Goal: Find specific page/section: Find specific page/section

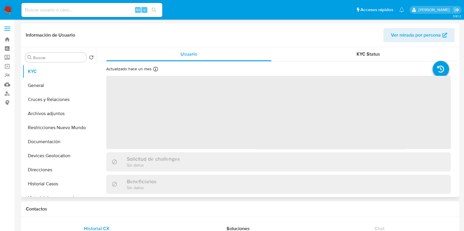
select select "10"
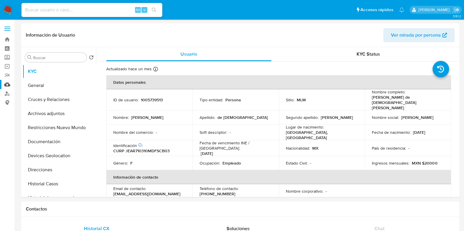
click at [5, 85] on link "Mulan" at bounding box center [35, 84] width 70 height 9
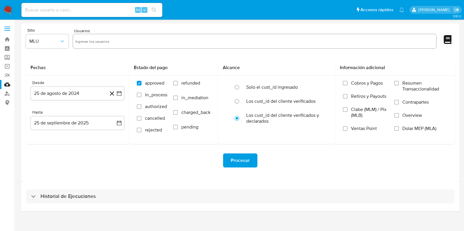
click at [92, 43] on input "text" at bounding box center [254, 41] width 359 height 9
paste input "1005739513"
type input "1005739513"
click at [137, 42] on input "text" at bounding box center [273, 41] width 321 height 9
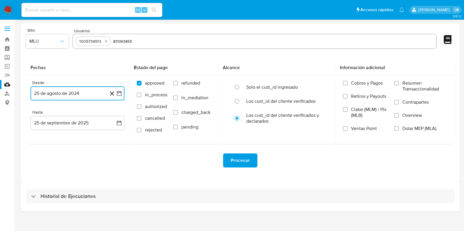
type input "811063455"
click at [121, 93] on icon "button" at bounding box center [119, 93] width 5 height 5
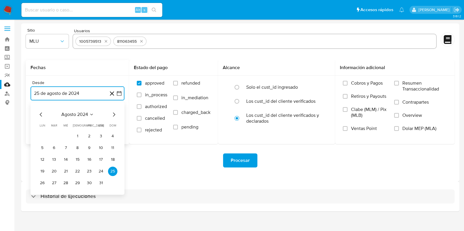
click at [116, 115] on icon "Mes siguiente" at bounding box center [113, 114] width 7 height 7
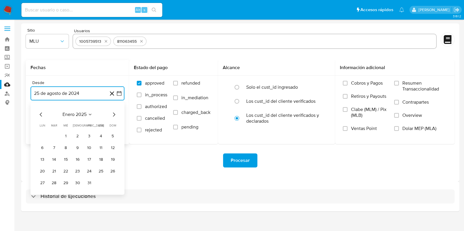
click at [116, 115] on icon "Mes siguiente" at bounding box center [113, 114] width 7 height 7
click at [77, 137] on button "1" at bounding box center [77, 136] width 9 height 9
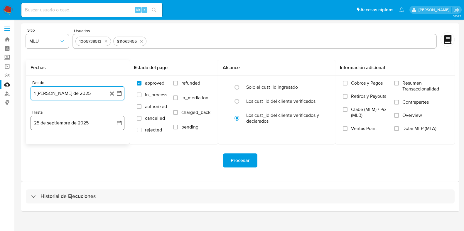
click at [117, 123] on icon "button" at bounding box center [119, 123] width 6 height 6
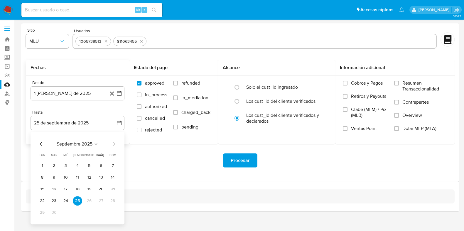
click at [40, 144] on icon "Mes anterior" at bounding box center [41, 144] width 2 height 4
click at [109, 213] on button "31" at bounding box center [112, 212] width 9 height 9
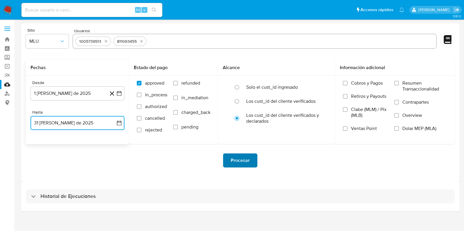
click at [238, 156] on span "Procesar" at bounding box center [240, 160] width 19 height 13
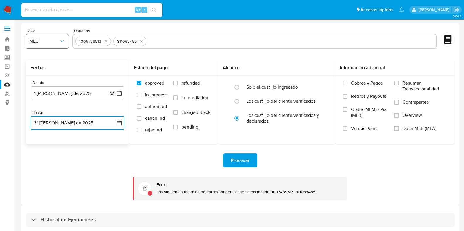
click at [53, 39] on span "MLU" at bounding box center [44, 41] width 30 height 6
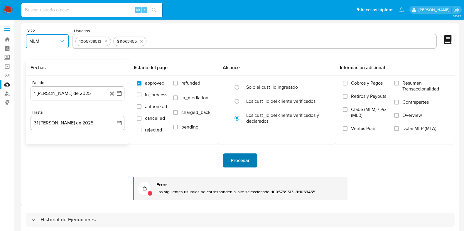
click at [233, 160] on span "Procesar" at bounding box center [240, 160] width 19 height 13
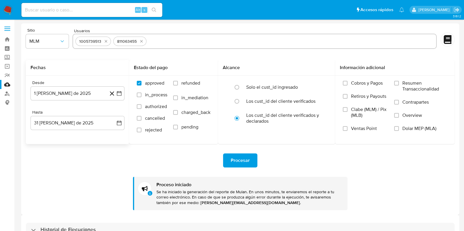
click at [3, 9] on img at bounding box center [8, 10] width 10 height 10
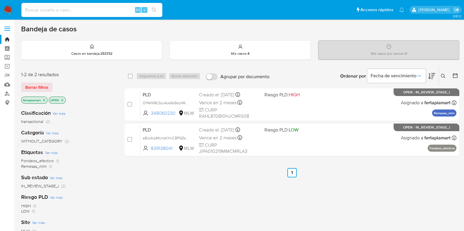
click at [84, 11] on input at bounding box center [91, 10] width 141 height 8
paste input "1005739513"
type input "1005739513"
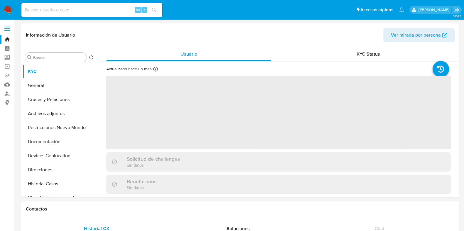
select select "10"
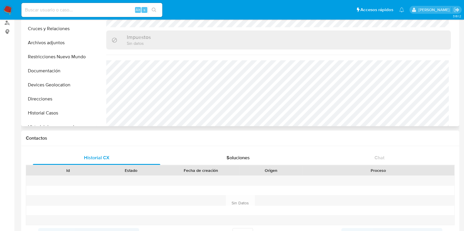
scroll to position [71, 0]
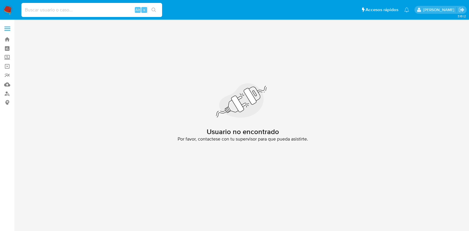
click at [111, 12] on input at bounding box center [91, 10] width 141 height 8
paste input "811063455"
type input "811063455"
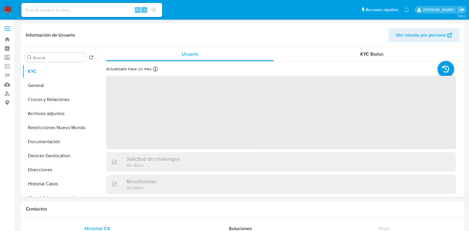
select select "10"
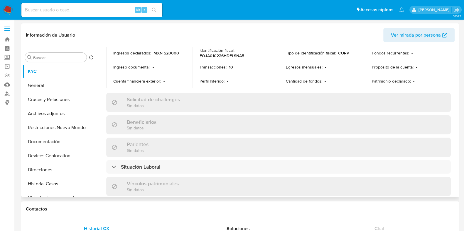
scroll to position [368, 0]
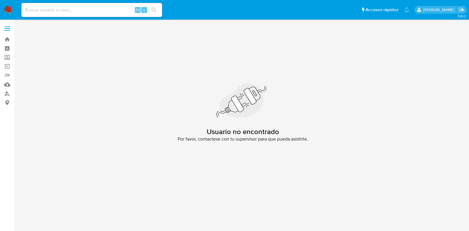
click at [110, 15] on div "Alt s" at bounding box center [91, 10] width 141 height 14
click at [104, 12] on input at bounding box center [91, 10] width 141 height 8
paste input "839138041"
type input "839138041"
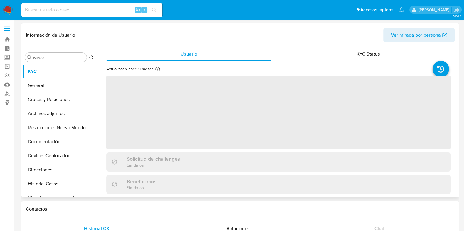
select select "10"
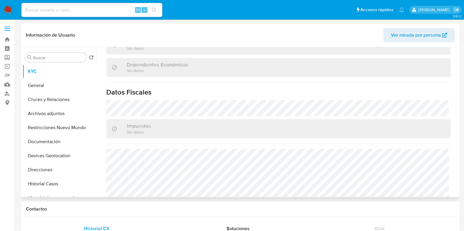
scroll to position [368, 0]
